Goal: Task Accomplishment & Management: Complete application form

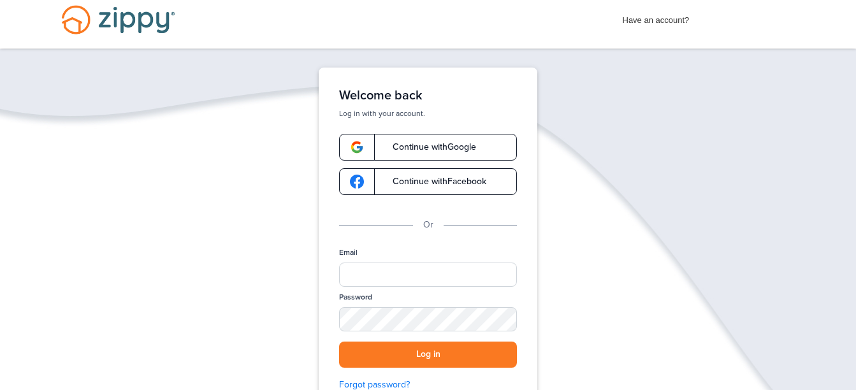
scroll to position [18, 0]
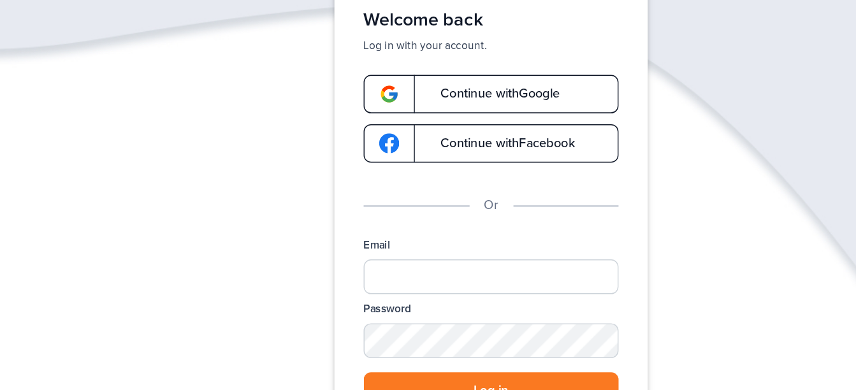
click at [357, 138] on img at bounding box center [357, 138] width 14 height 14
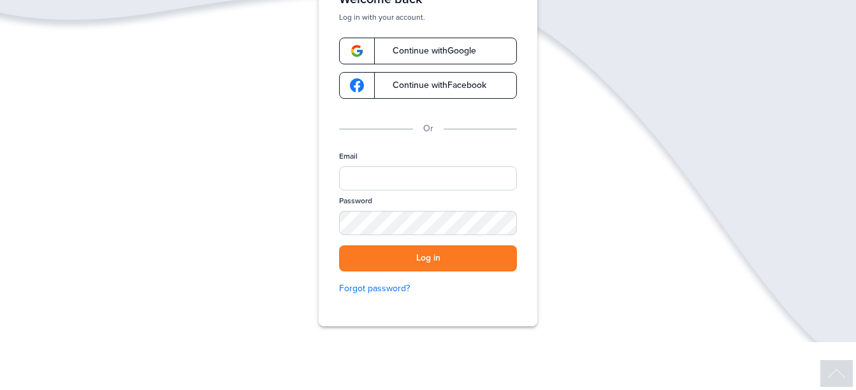
scroll to position [107, 0]
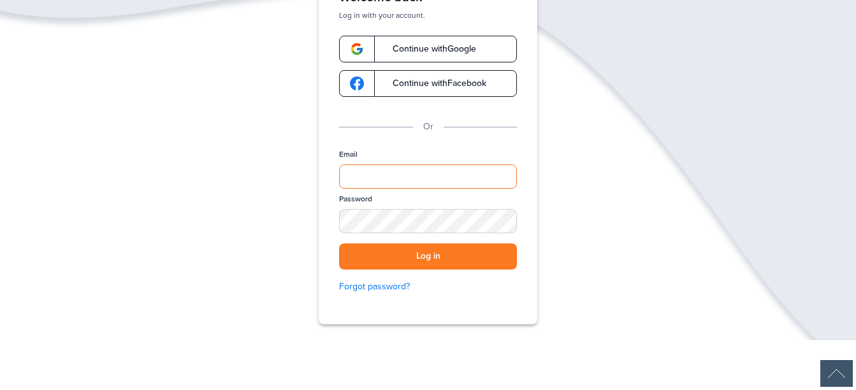
click at [367, 169] on input "Email" at bounding box center [428, 176] width 178 height 24
type input "**********"
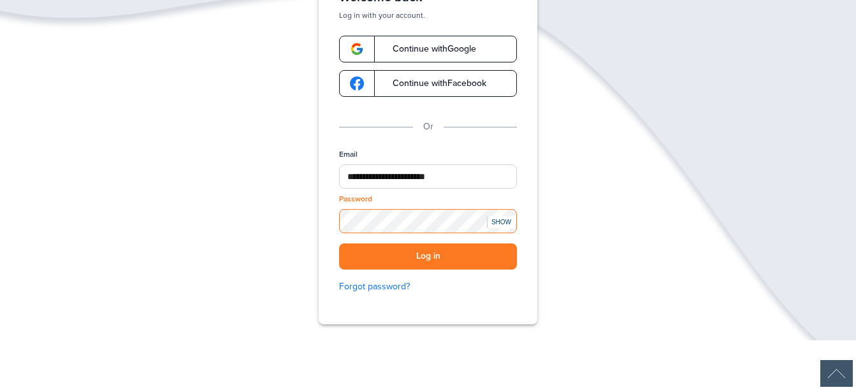
click at [339, 243] on button "Log in" at bounding box center [428, 256] width 178 height 26
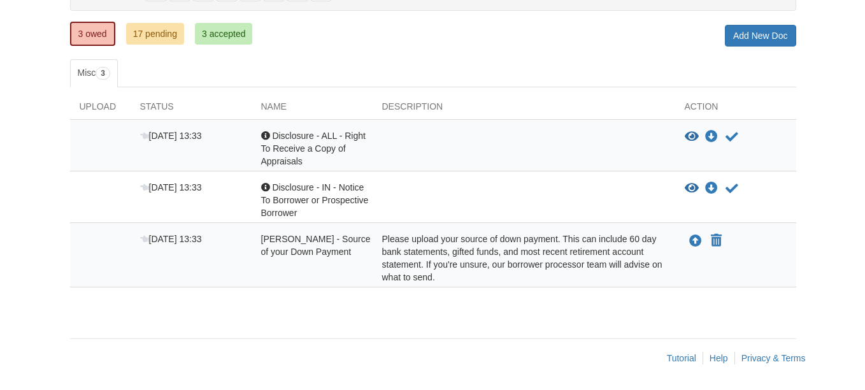
scroll to position [160, 0]
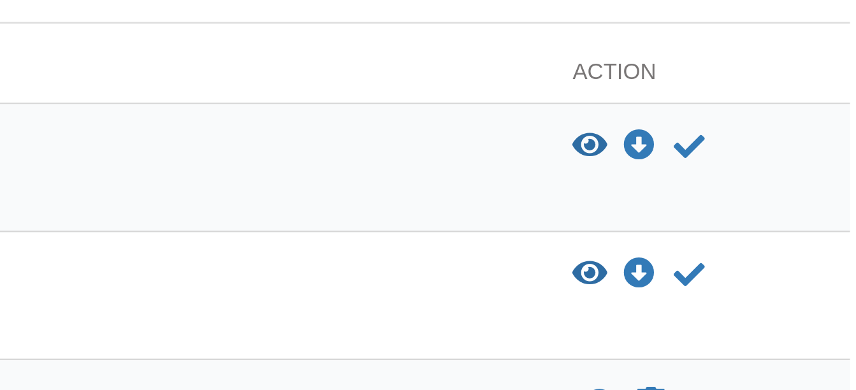
click at [685, 141] on icon "View Disclosure - ALL - Right To Receive a Copy of Appraisals" at bounding box center [687, 138] width 14 height 13
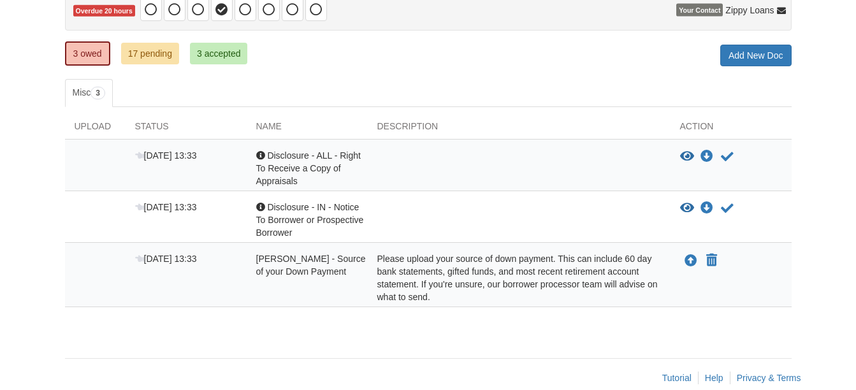
scroll to position [151, 0]
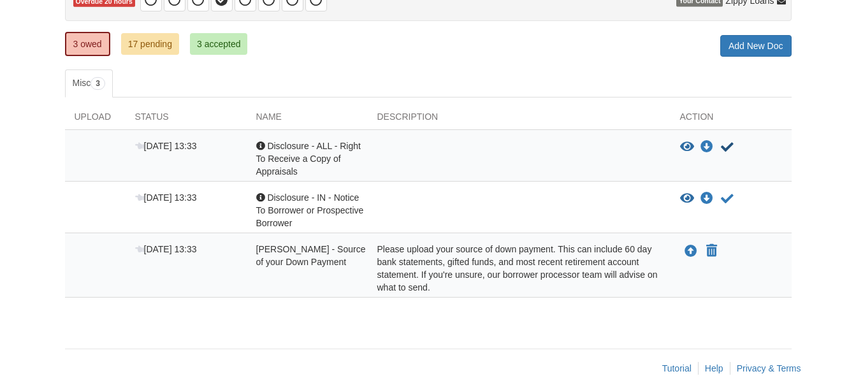
click at [726, 151] on icon "Acknowledge receipt of document" at bounding box center [727, 147] width 13 height 13
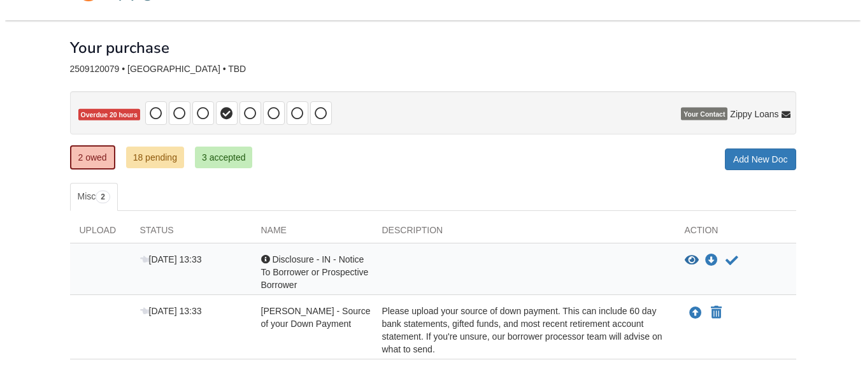
scroll to position [110, 0]
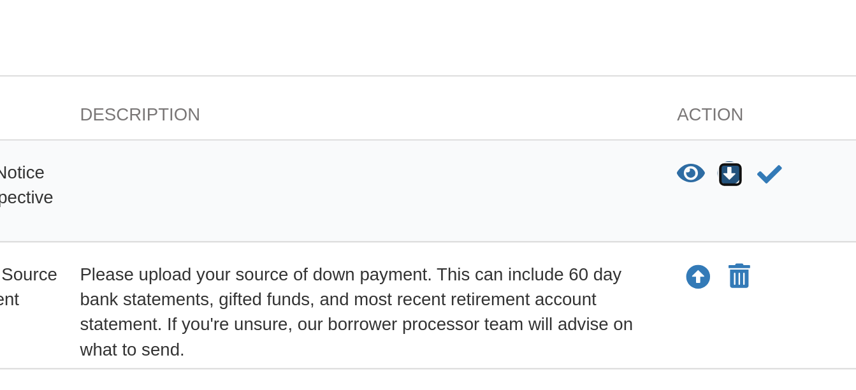
click at [705, 191] on icon "Download Disclosure - IN - Notice To Borrower or Prospective Borrower" at bounding box center [706, 188] width 13 height 13
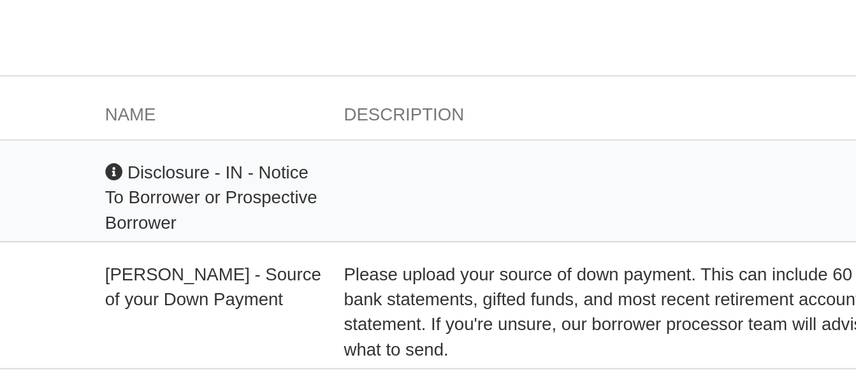
click at [273, 203] on span "Disclosure - IN - Notice To Borrower or Prospective Borrower" at bounding box center [310, 200] width 108 height 36
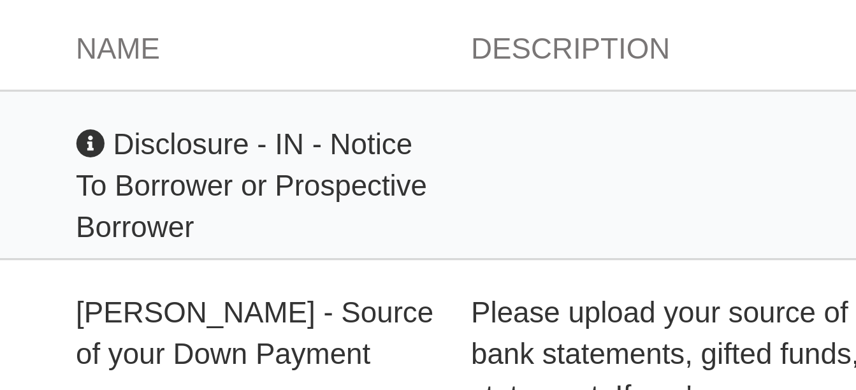
click at [283, 201] on span "Disclosure - IN - Notice To Borrower or Prospective Borrower" at bounding box center [310, 200] width 108 height 36
click at [306, 214] on div "Acknowledgement Disclosure - IN - Notice To Borrower or Prospective Borrower" at bounding box center [307, 200] width 121 height 38
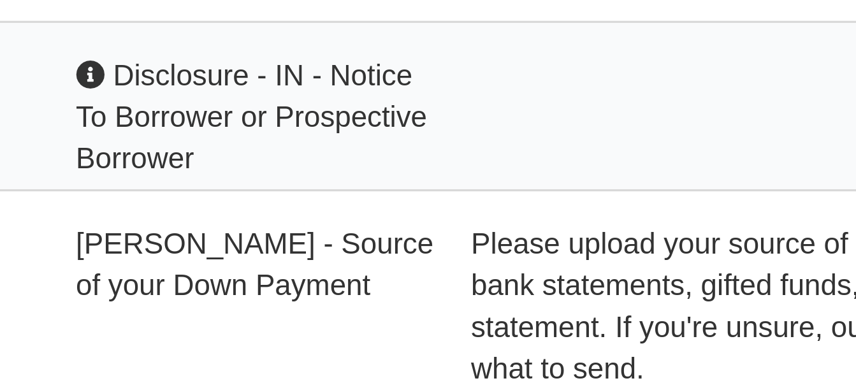
click at [320, 197] on span "Disclosure - IN - Notice To Borrower or Prospective Borrower" at bounding box center [310, 200] width 108 height 36
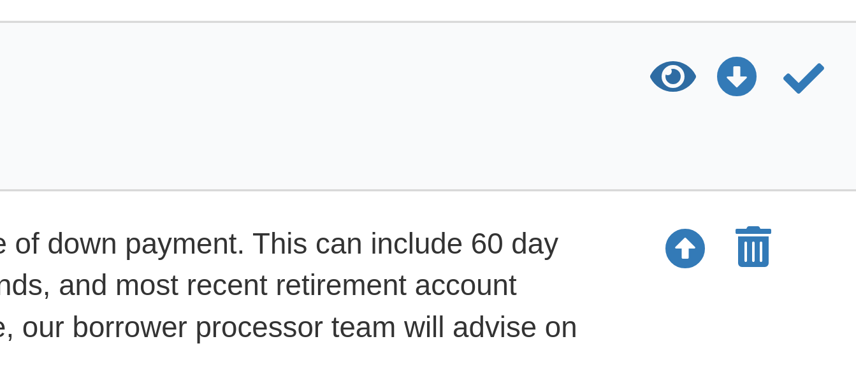
click at [683, 187] on icon "View Disclosure - IN - Notice To Borrower or Prospective Borrower" at bounding box center [687, 188] width 14 height 13
